Goal: Book appointment/travel/reservation

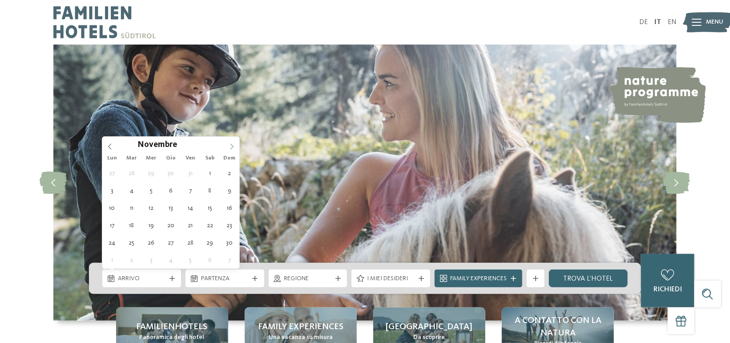
click at [231, 141] on span at bounding box center [231, 144] width 15 height 15
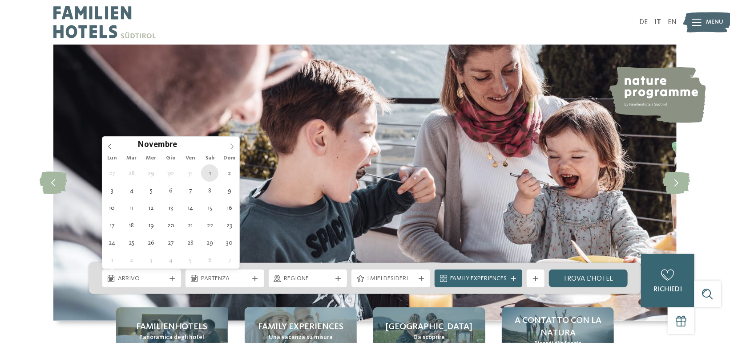
type div "[DATE]"
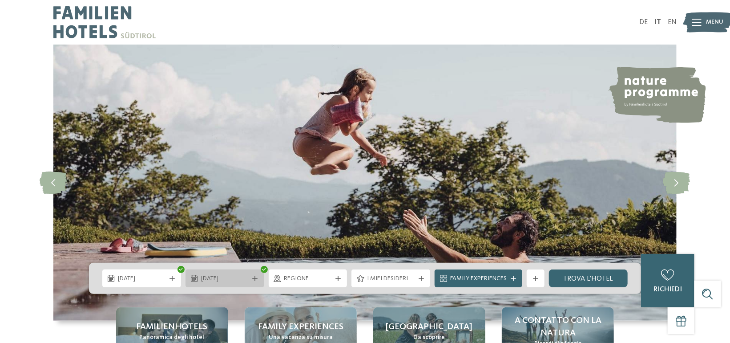
click at [216, 277] on span "[DATE]" at bounding box center [225, 278] width 48 height 9
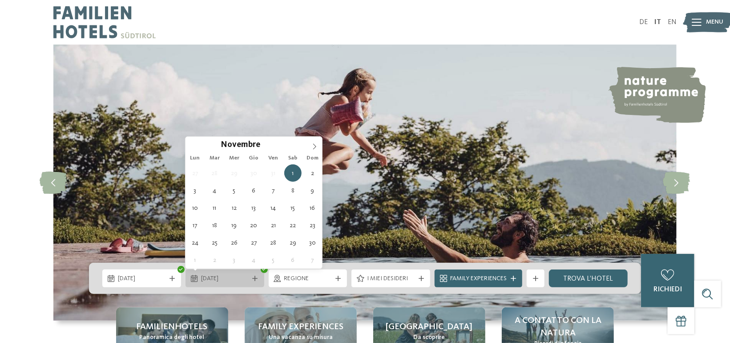
click at [209, 277] on span "[DATE]" at bounding box center [225, 278] width 48 height 9
type div "[DATE]"
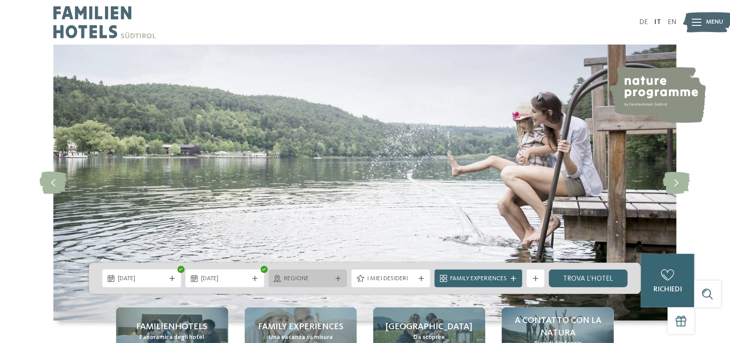
click at [327, 277] on span "Regione" at bounding box center [308, 278] width 48 height 9
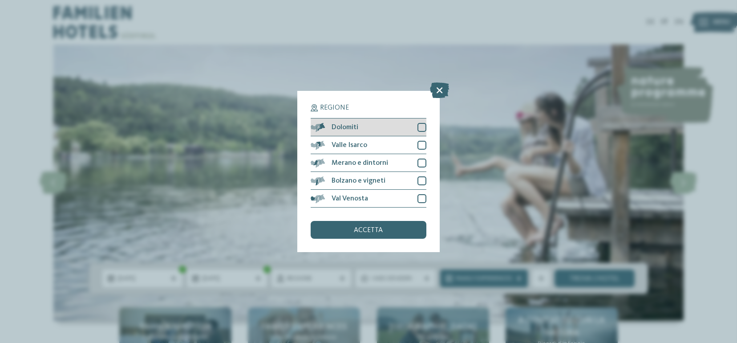
click at [421, 126] on div at bounding box center [421, 127] width 9 height 9
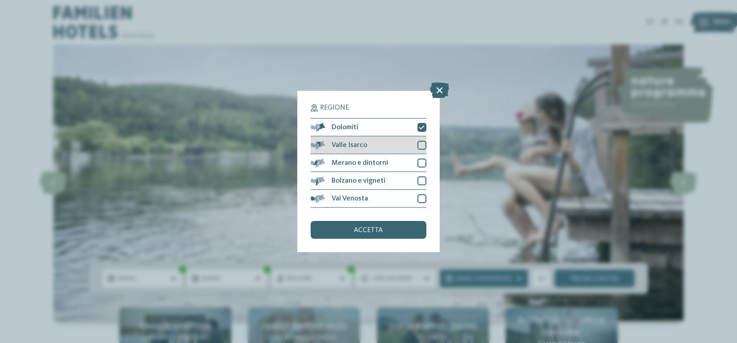
click at [423, 145] on div at bounding box center [421, 145] width 9 height 9
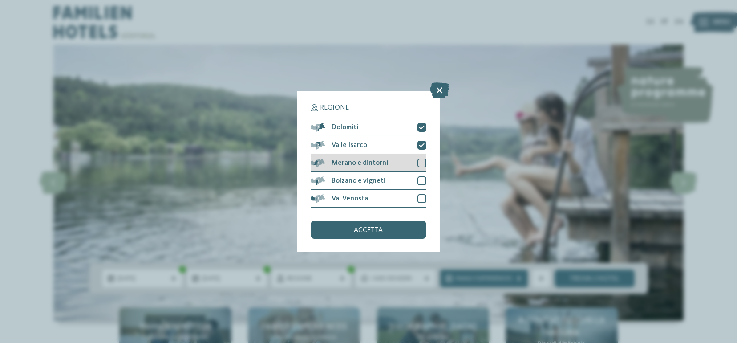
click at [423, 160] on div at bounding box center [421, 162] width 9 height 9
click at [420, 186] on div "Bolzano e vigneti" at bounding box center [369, 181] width 116 height 18
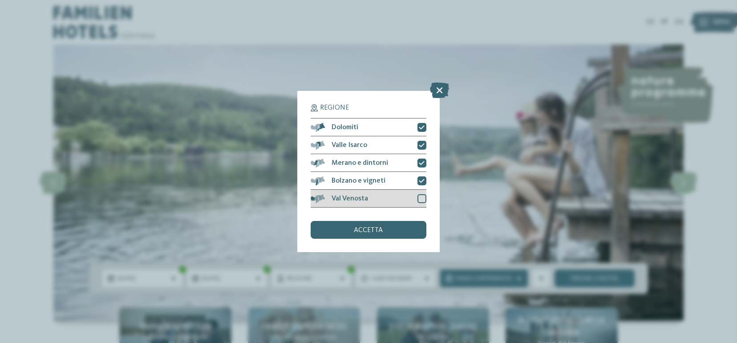
click at [420, 198] on div at bounding box center [421, 198] width 9 height 9
click at [381, 238] on div "Regione Dolomiti [GEOGRAPHIC_DATA]" at bounding box center [368, 171] width 142 height 161
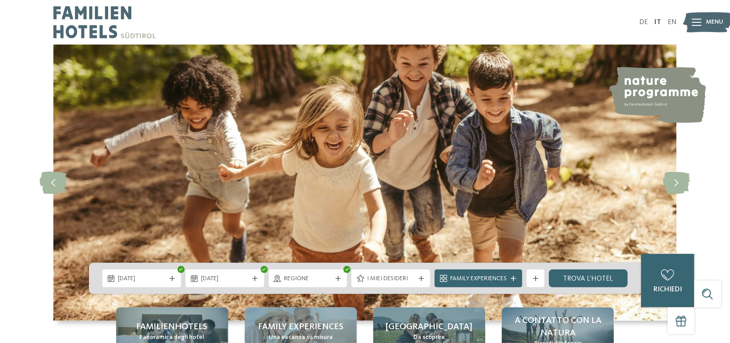
drag, startPoint x: 617, startPoint y: 281, endPoint x: 615, endPoint y: 288, distance: 7.6
click at [617, 281] on link "trova l’hotel" at bounding box center [588, 278] width 79 height 18
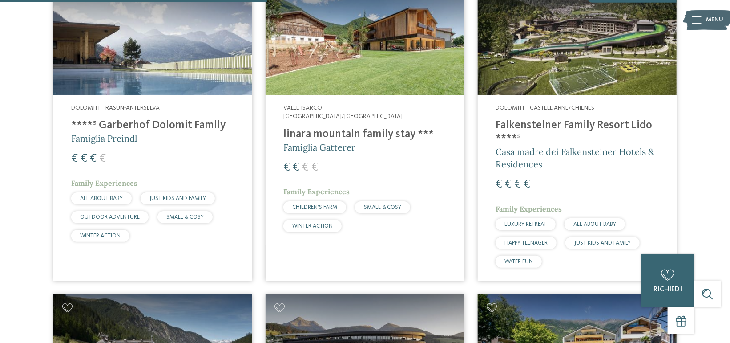
scroll to position [647, 0]
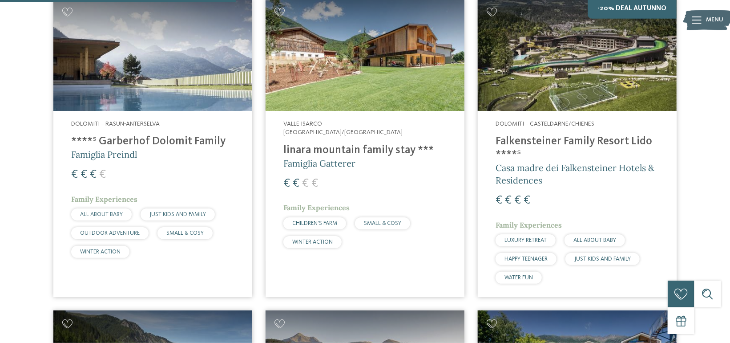
click at [119, 145] on h4 "****ˢ Garberhof Dolomit Family" at bounding box center [152, 141] width 163 height 13
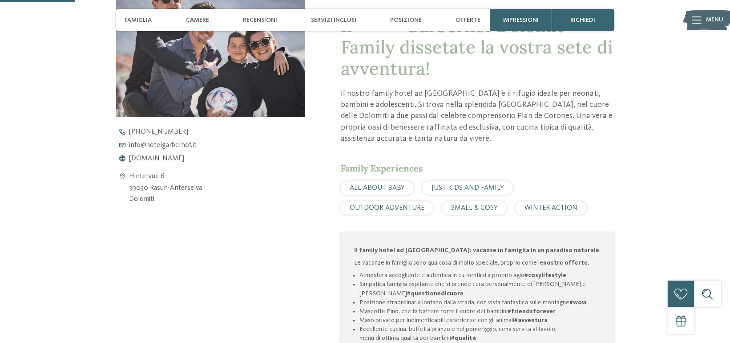
scroll to position [356, 0]
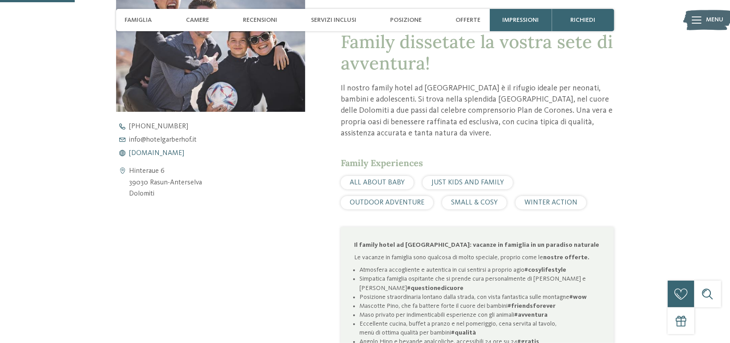
click at [174, 151] on span "www.hotelgarberhof.it" at bounding box center [156, 152] width 55 height 7
